Goal: Information Seeking & Learning: Find specific fact

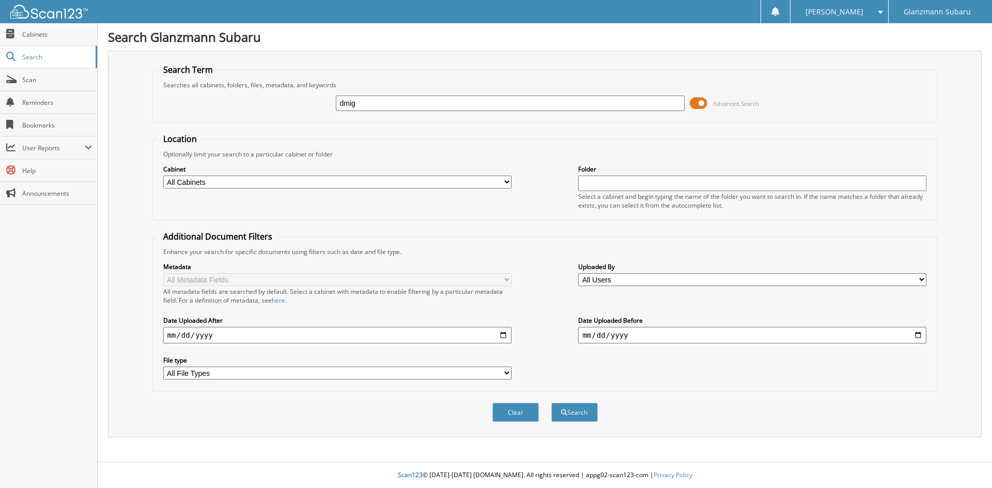
type input "dmig"
click at [551, 403] on button "Search" at bounding box center [574, 412] width 46 height 19
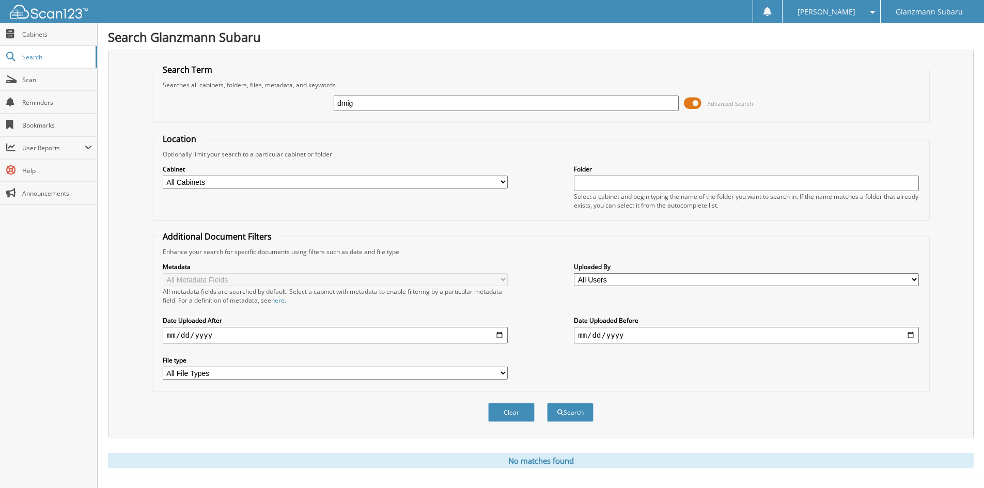
drag, startPoint x: 0, startPoint y: 0, endPoint x: 346, endPoint y: 85, distance: 356.0
click at [346, 86] on fieldset "Search Term Searches all cabinets, folders, files, metadata, and keywords dmig …" at bounding box center [541, 93] width 778 height 59
type input "d"
type input "[PERSON_NAME]"
click at [547, 403] on button "Search" at bounding box center [570, 412] width 46 height 19
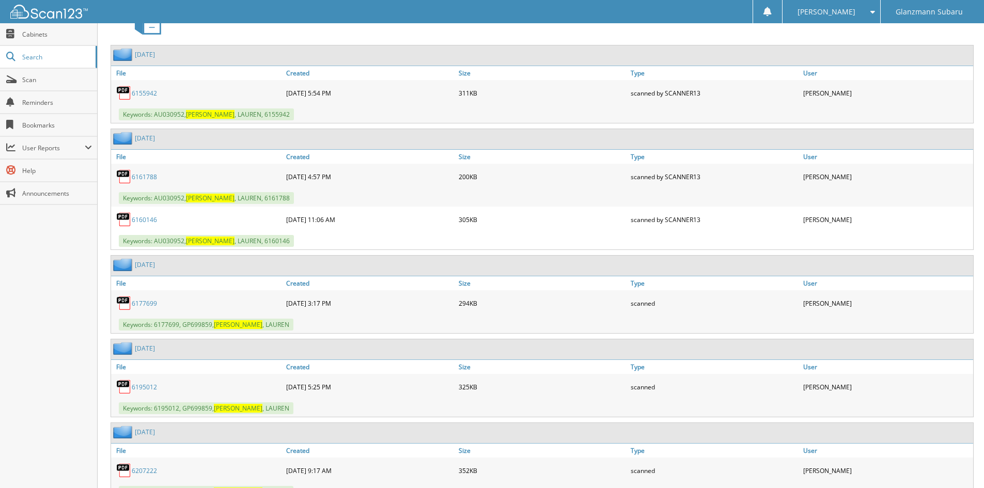
scroll to position [485, 0]
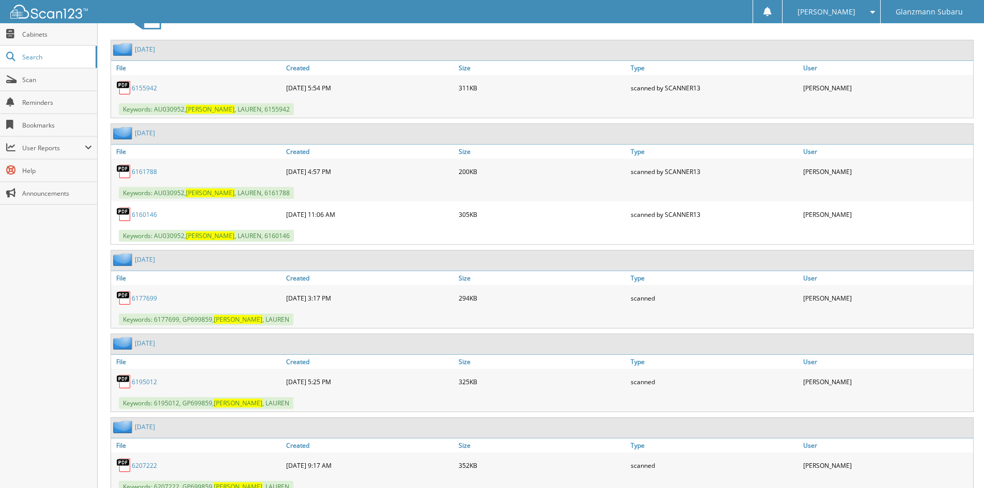
click at [143, 212] on link "6160146" at bounding box center [144, 214] width 25 height 9
click at [53, 75] on span "Scan" at bounding box center [57, 79] width 70 height 9
